Goal: Navigation & Orientation: Find specific page/section

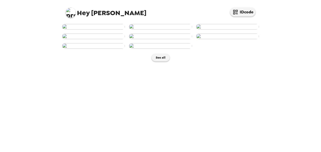
click at [161, 29] on img at bounding box center [160, 27] width 63 height 6
click at [163, 61] on button "See all" at bounding box center [160, 58] width 18 height 8
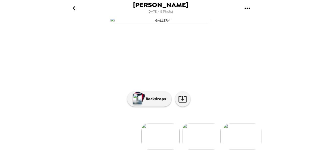
scroll to position [78, 0]
click at [204, 124] on img at bounding box center [201, 136] width 38 height 26
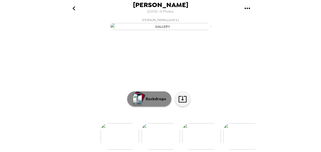
scroll to position [38, 0]
click at [159, 102] on p "Backdrops" at bounding box center [154, 99] width 23 height 6
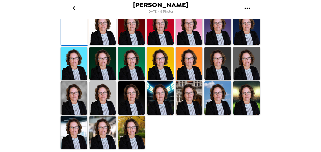
scroll to position [130, 0]
click at [247, 80] on img at bounding box center [246, 64] width 27 height 34
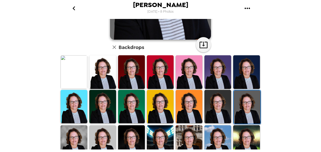
scroll to position [105, 0]
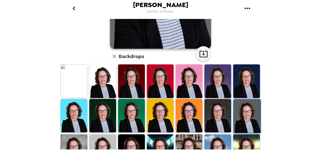
click at [245, 117] on img at bounding box center [246, 116] width 27 height 34
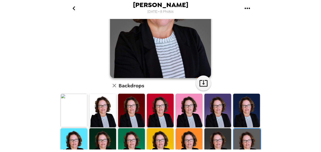
scroll to position [0, 0]
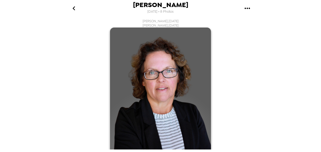
click at [74, 8] on icon "go back" at bounding box center [74, 8] width 8 height 8
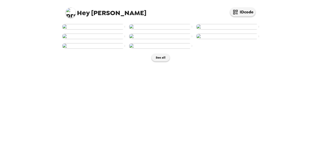
click at [166, 29] on img at bounding box center [160, 27] width 63 height 6
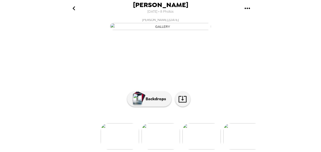
scroll to position [78, 0]
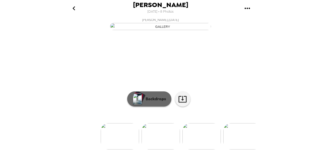
click at [156, 97] on p "Backdrops" at bounding box center [154, 99] width 23 height 6
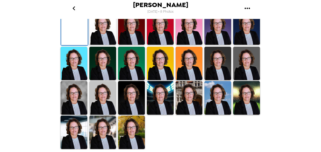
scroll to position [103, 0]
click at [218, 80] on img at bounding box center [217, 64] width 27 height 34
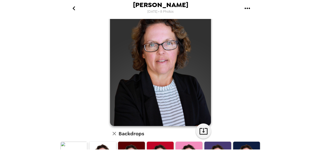
scroll to position [3, 0]
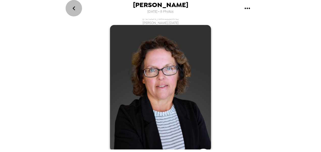
click at [73, 9] on icon "go back" at bounding box center [73, 8] width 3 height 4
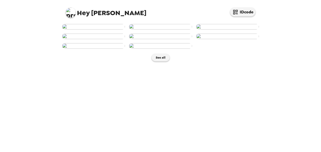
scroll to position [126, 0]
click at [145, 49] on img at bounding box center [160, 46] width 63 height 6
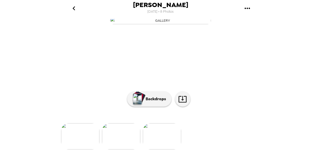
scroll to position [78, 0]
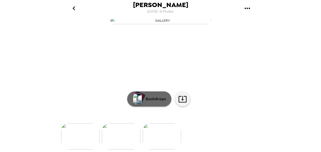
click at [153, 97] on p "Backdrops" at bounding box center [154, 99] width 23 height 6
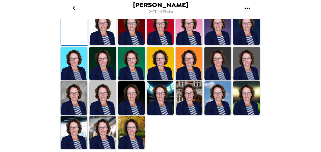
click at [244, 80] on img at bounding box center [246, 64] width 27 height 34
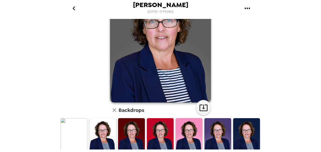
scroll to position [28, 0]
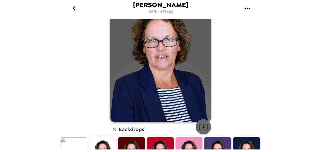
click at [200, 122] on icon "button" at bounding box center [203, 126] width 9 height 9
click at [300, 98] on div "[PERSON_NAME] [DATE] • 8 Photos [PERSON_NAME] , [DATE] Backdrops" at bounding box center [160, 76] width 321 height 152
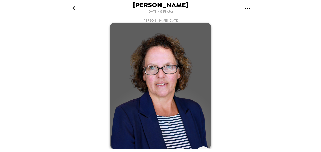
scroll to position [0, 0]
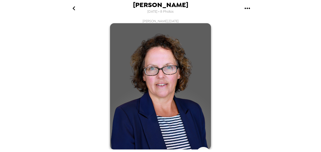
click at [74, 7] on icon "go back" at bounding box center [73, 8] width 3 height 4
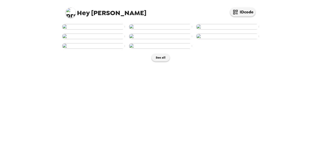
click at [149, 29] on img at bounding box center [160, 27] width 63 height 6
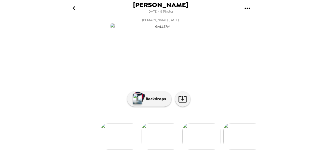
scroll to position [78, 0]
click at [184, 97] on icon at bounding box center [182, 99] width 8 height 7
click at [179, 91] on link at bounding box center [182, 98] width 15 height 15
click at [168, 30] on img "button" at bounding box center [160, 26] width 101 height 7
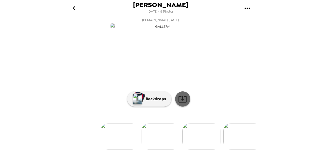
click at [179, 103] on icon at bounding box center [182, 98] width 9 height 9
click at [303, 29] on div "[PERSON_NAME] [DATE] • 8 Photos [PERSON_NAME] , [DATE] [PERSON_NAME] , [DATE] […" at bounding box center [160, 76] width 321 height 152
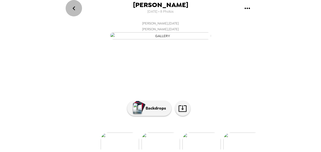
click at [74, 8] on icon "go back" at bounding box center [74, 8] width 8 height 8
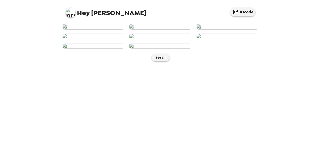
scroll to position [50, 0]
click at [104, 39] on img at bounding box center [93, 37] width 63 height 6
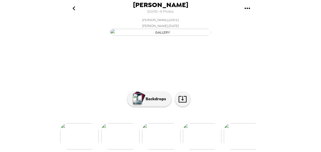
scroll to position [78, 0]
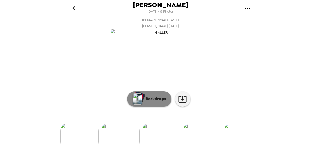
click at [150, 92] on button "Backdrops" at bounding box center [149, 98] width 44 height 15
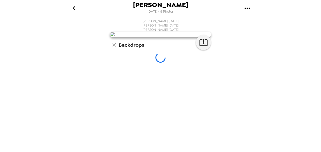
scroll to position [47, 0]
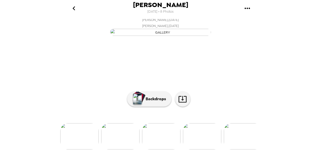
scroll to position [76, 0]
click at [178, 98] on icon at bounding box center [182, 98] width 9 height 9
click at [312, 40] on div "[PERSON_NAME] [DATE] • 8 Photos [PERSON_NAME] , [DATE] [PERSON_NAME] , [DATE] […" at bounding box center [160, 76] width 321 height 152
